Goal: Information Seeking & Learning: Learn about a topic

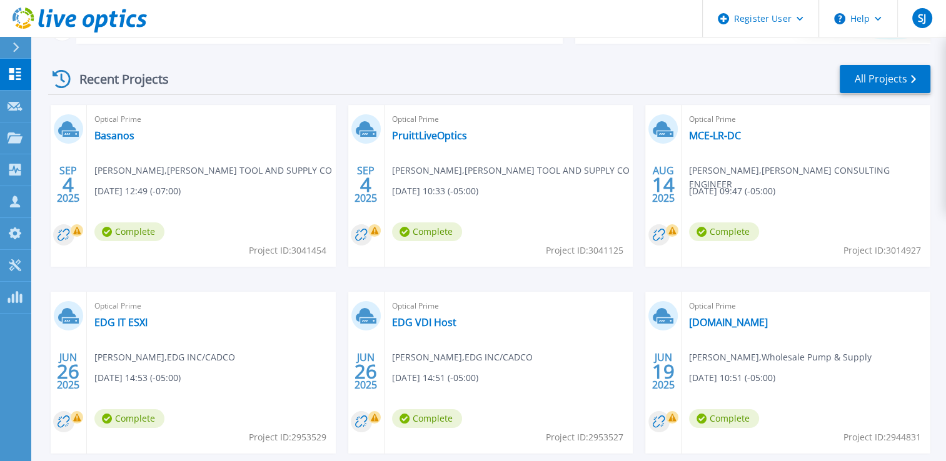
scroll to position [188, 0]
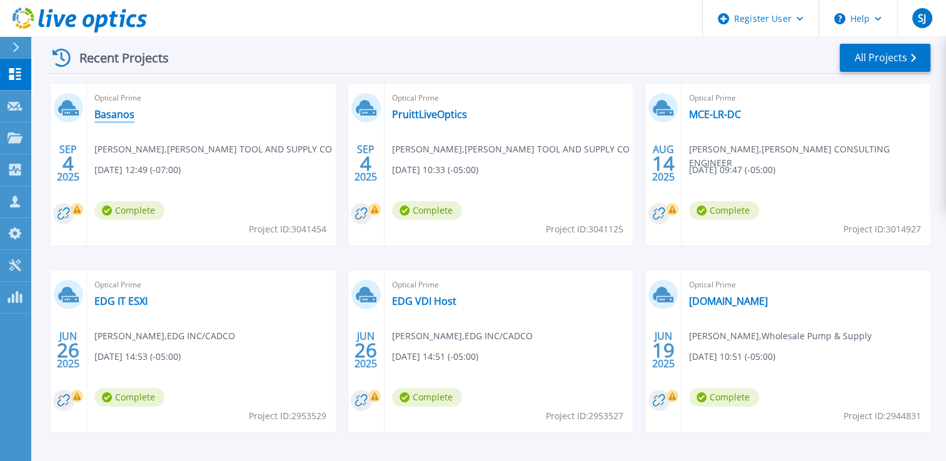
click at [100, 121] on link "Basanos" at bounding box center [114, 114] width 40 height 13
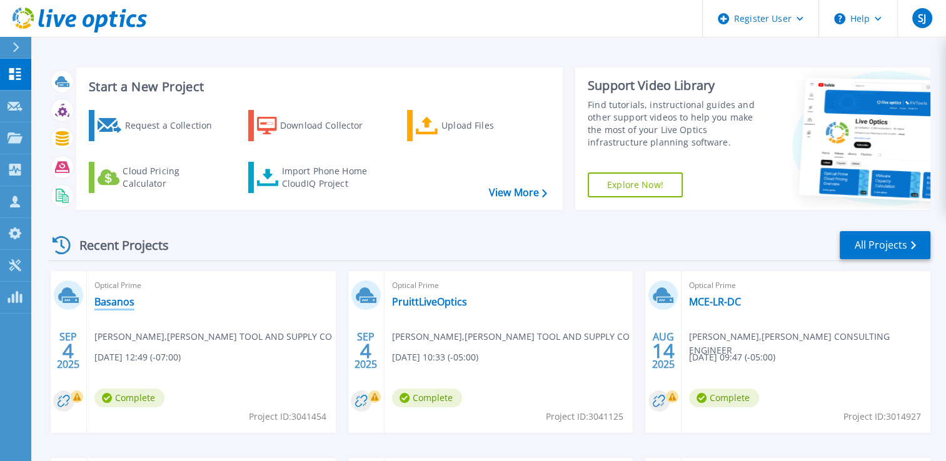
click at [115, 302] on link "Basanos" at bounding box center [114, 302] width 40 height 13
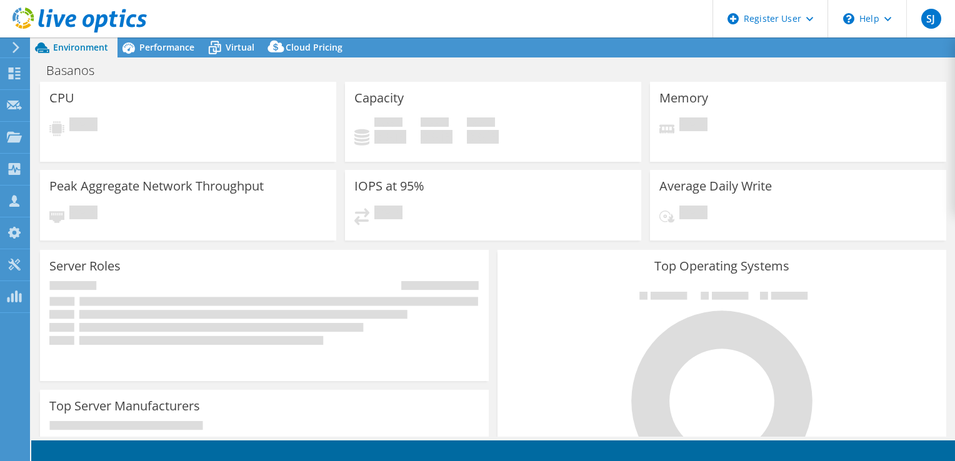
select select "USD"
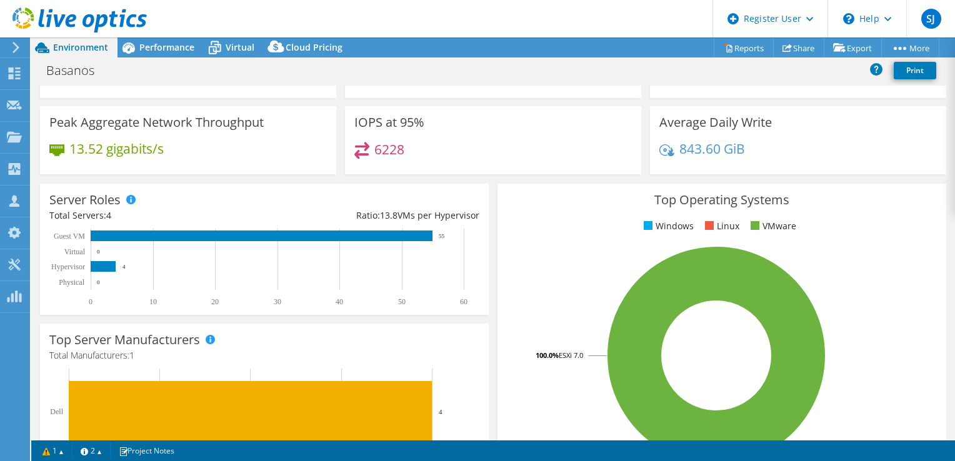
scroll to position [60, 0]
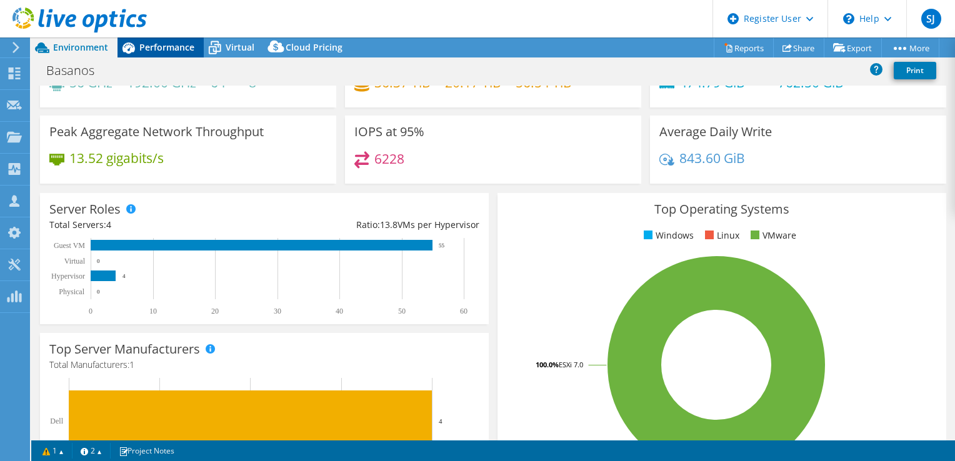
click at [153, 45] on span "Performance" at bounding box center [166, 47] width 55 height 12
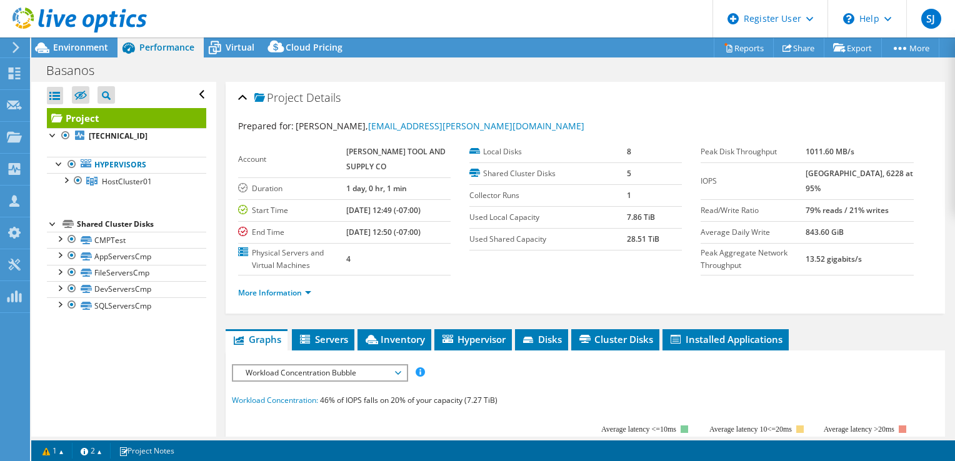
scroll to position [0, 0]
click at [330, 346] on span "Servers" at bounding box center [323, 339] width 50 height 13
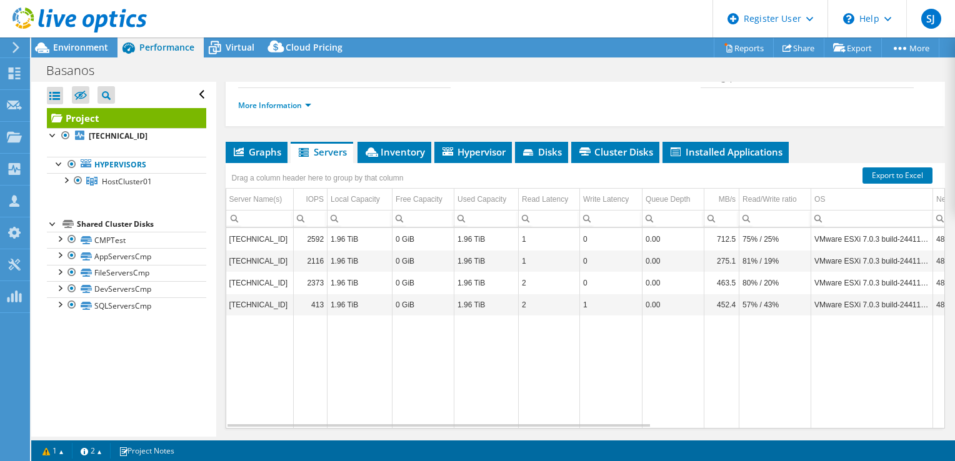
scroll to position [4, 0]
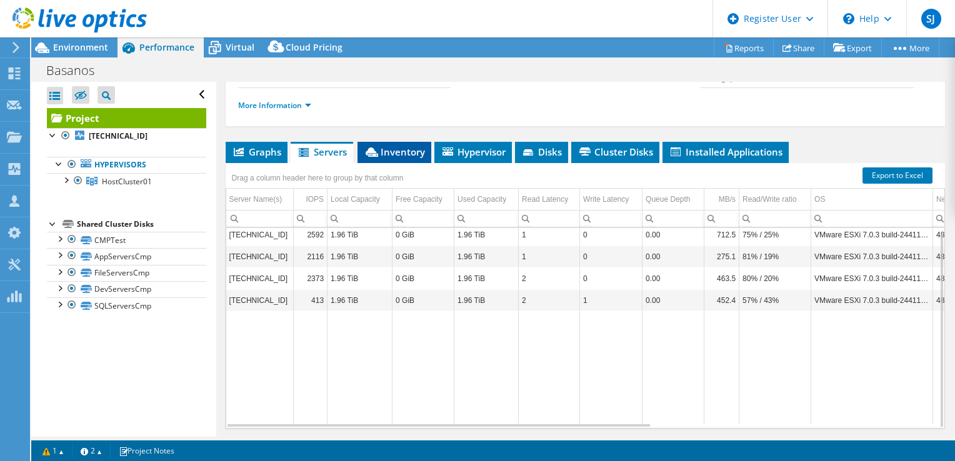
click at [386, 158] on span "Inventory" at bounding box center [394, 152] width 61 height 13
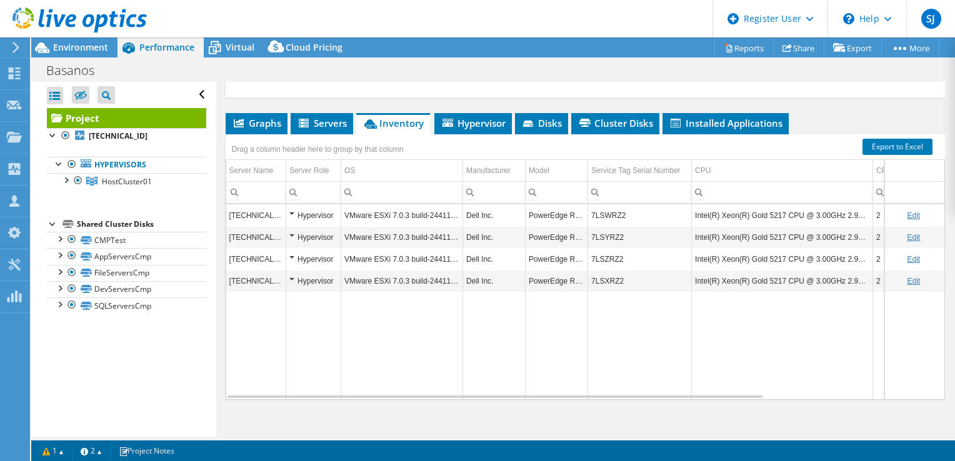
scroll to position [255, 0]
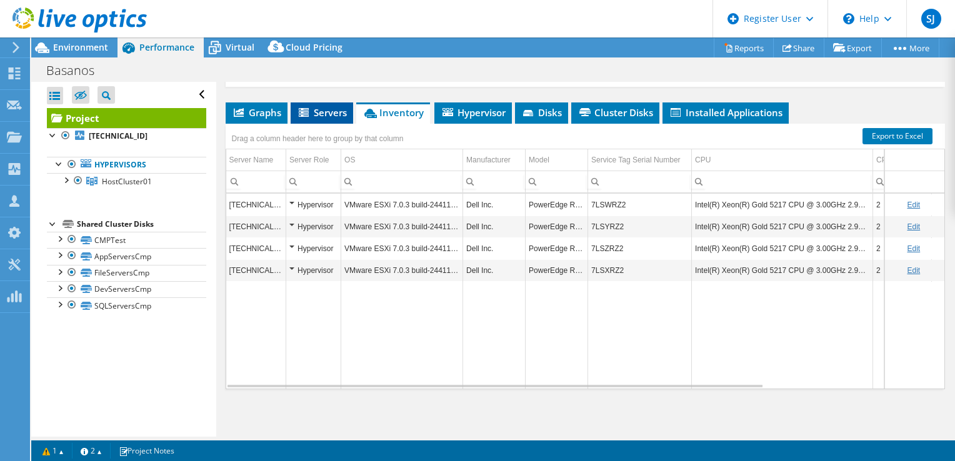
click at [320, 116] on span "Servers" at bounding box center [322, 112] width 50 height 13
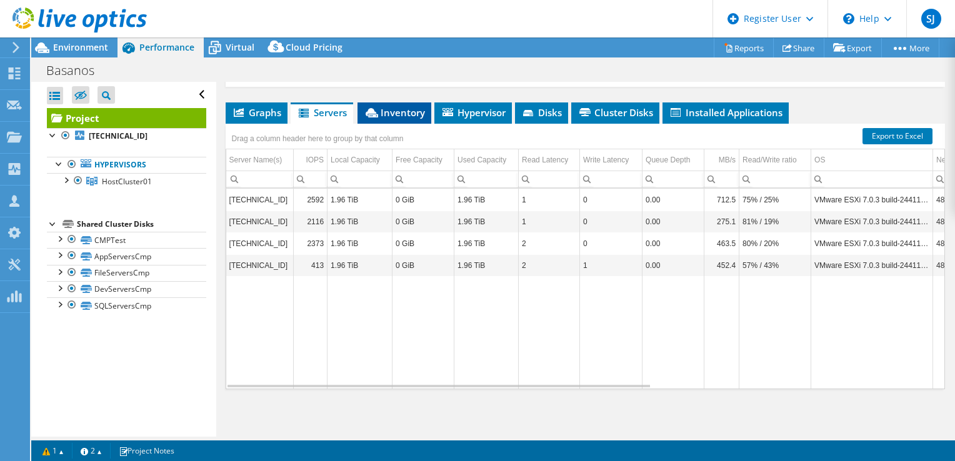
click at [392, 114] on span "Inventory" at bounding box center [394, 112] width 61 height 13
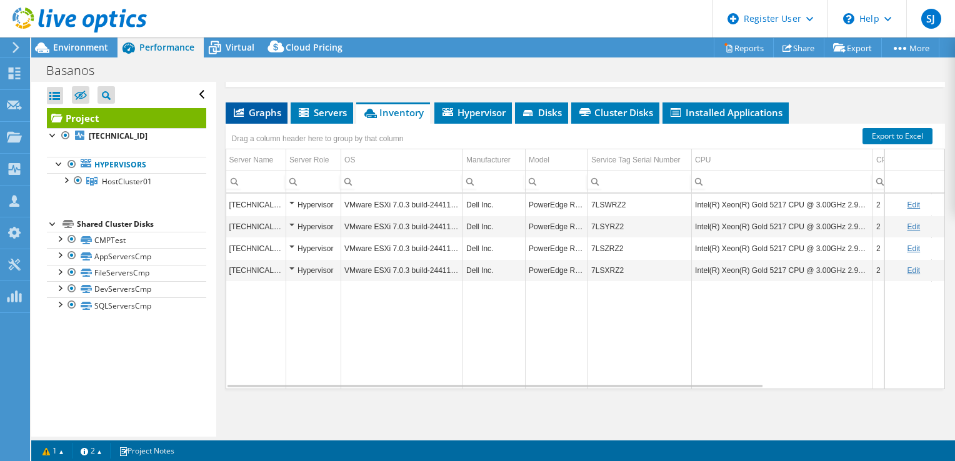
click at [270, 111] on span "Graphs" at bounding box center [256, 112] width 49 height 13
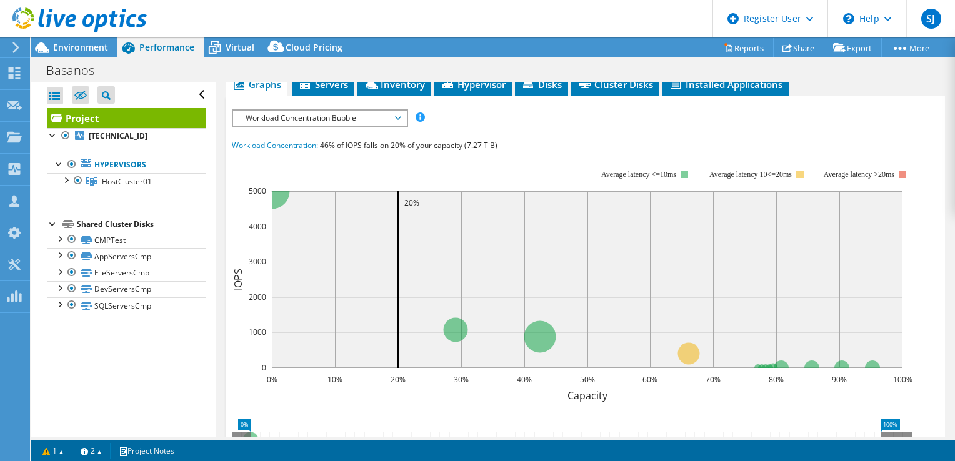
click at [364, 126] on span "Workload Concentration Bubble" at bounding box center [319, 118] width 161 height 15
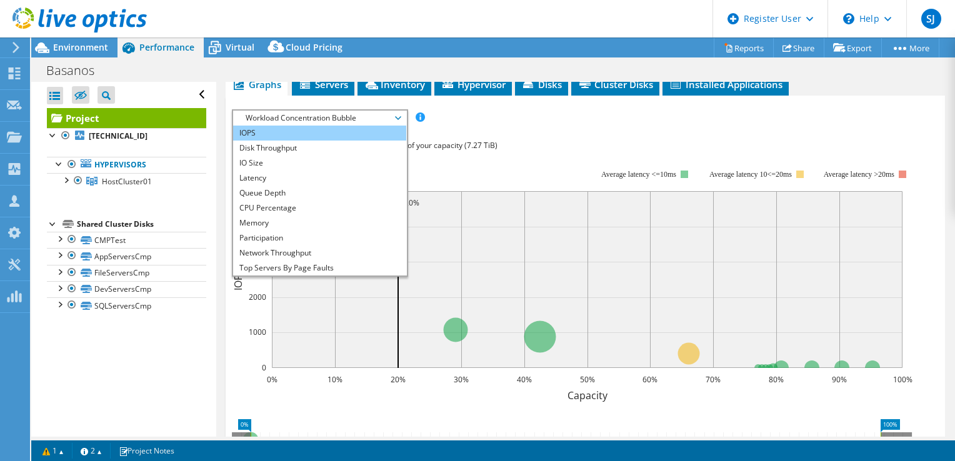
click at [326, 141] on li "IOPS" at bounding box center [319, 133] width 173 height 15
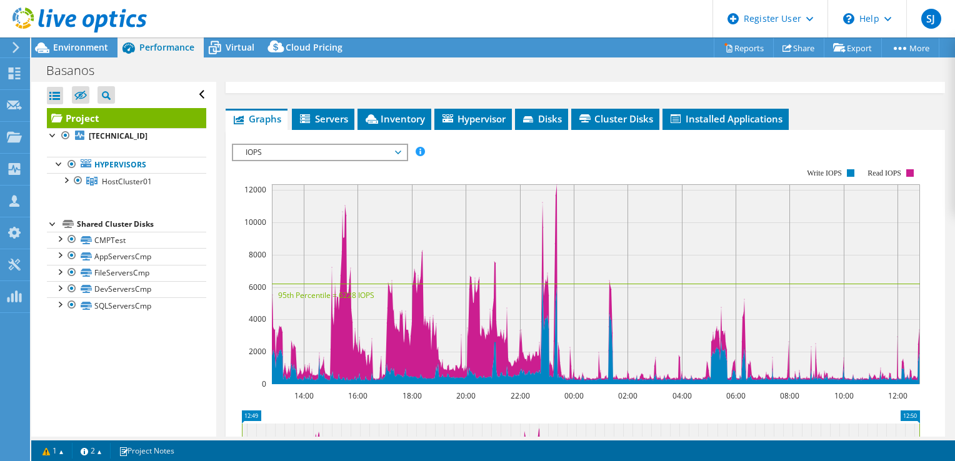
scroll to position [193, 0]
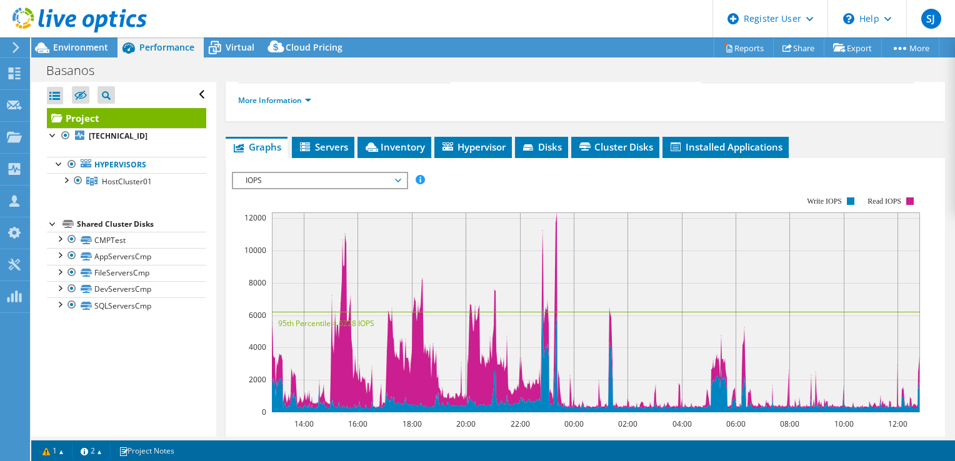
click at [390, 188] on span "IOPS" at bounding box center [319, 180] width 161 height 15
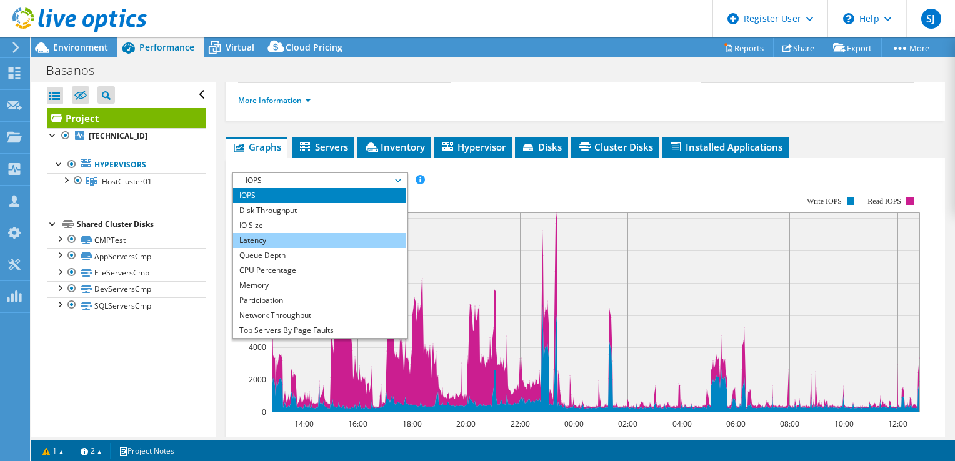
click at [350, 248] on li "Latency" at bounding box center [319, 240] width 173 height 15
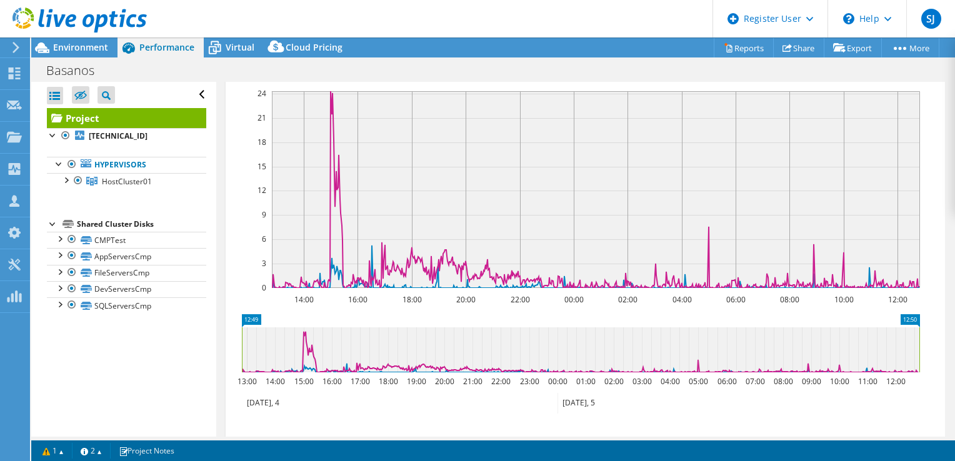
scroll to position [318, 0]
